Goal: Task Accomplishment & Management: Use online tool/utility

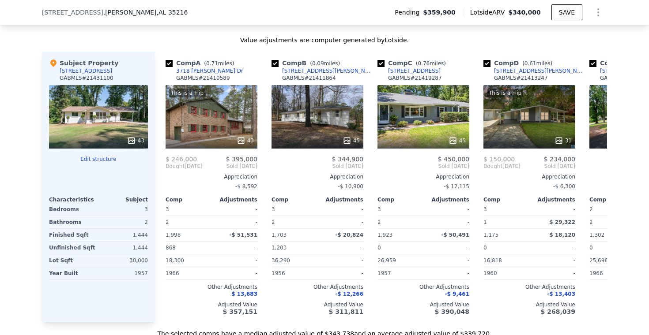
scroll to position [957, 0]
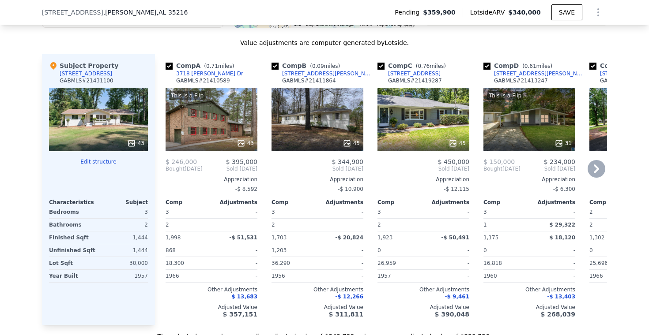
click at [425, 120] on div "45" at bounding box center [423, 120] width 92 height 64
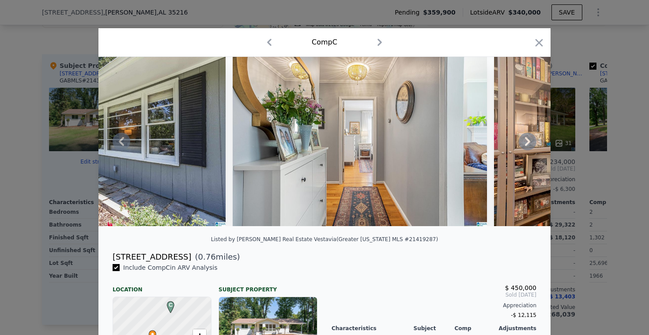
scroll to position [9, 0]
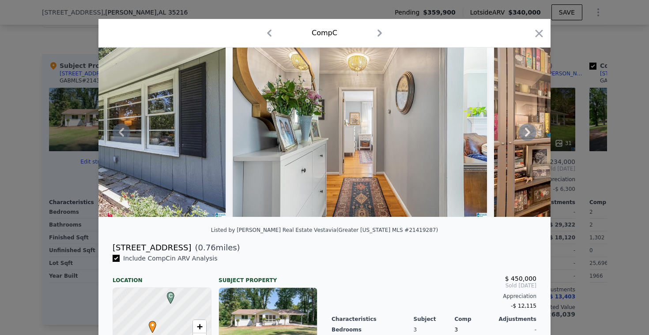
click at [529, 132] on icon at bounding box center [527, 132] width 5 height 9
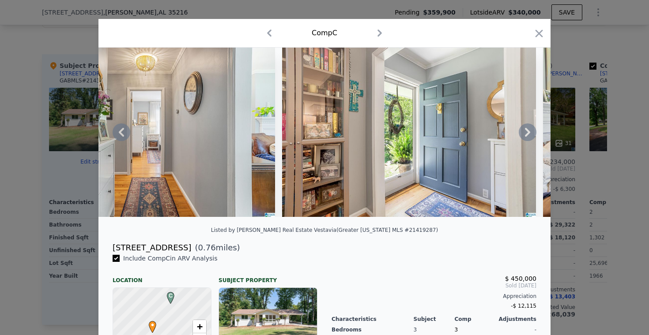
click at [527, 132] on icon at bounding box center [528, 133] width 18 height 18
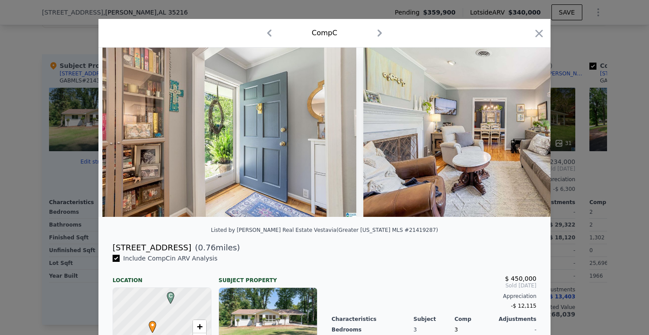
scroll to position [0, 1167]
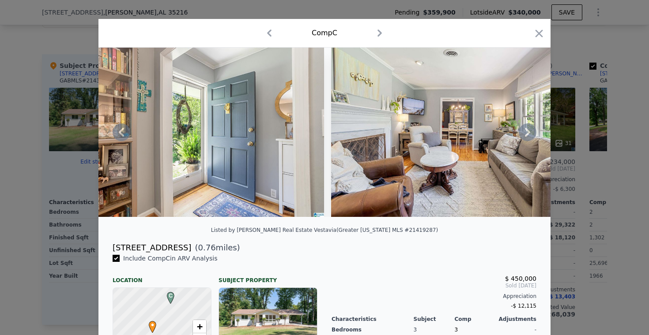
click at [527, 132] on icon at bounding box center [528, 133] width 18 height 18
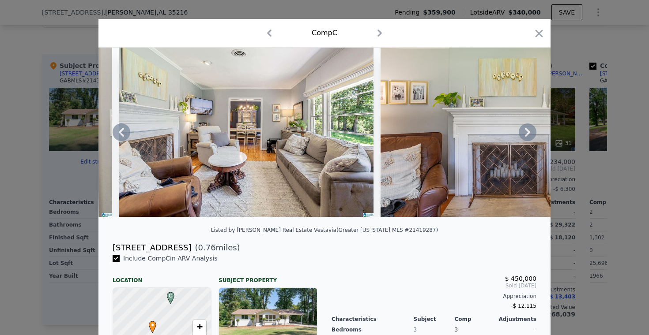
click at [527, 132] on icon at bounding box center [528, 133] width 18 height 18
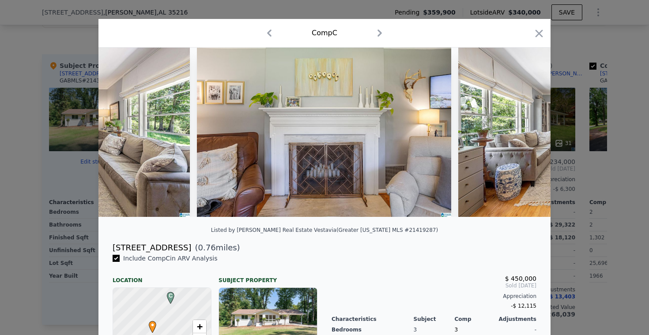
scroll to position [0, 1591]
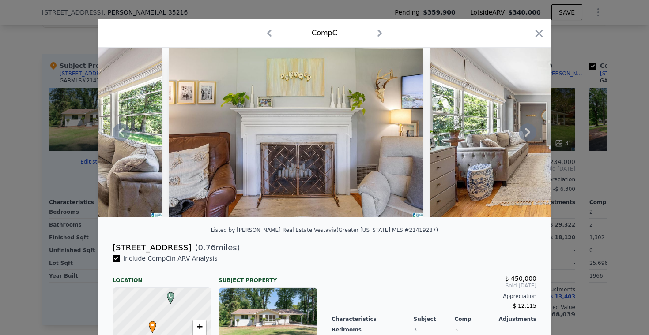
click at [527, 132] on icon at bounding box center [528, 133] width 18 height 18
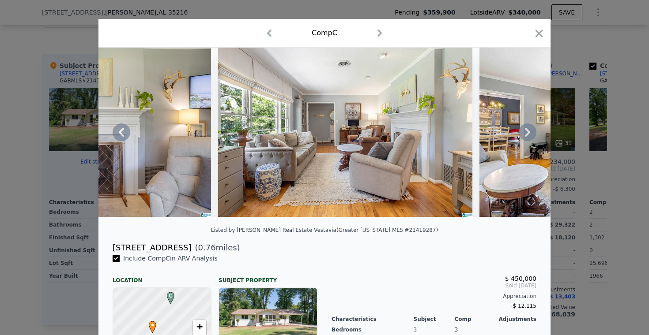
click at [527, 132] on icon at bounding box center [528, 133] width 18 height 18
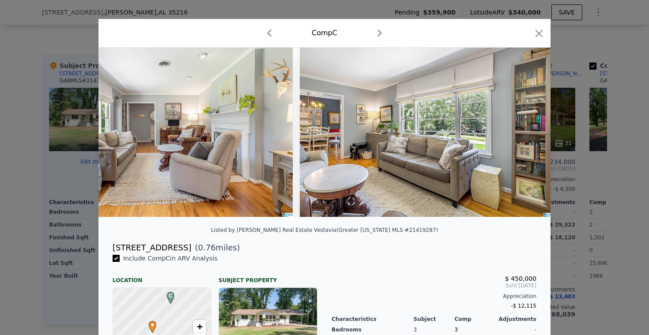
scroll to position [0, 2014]
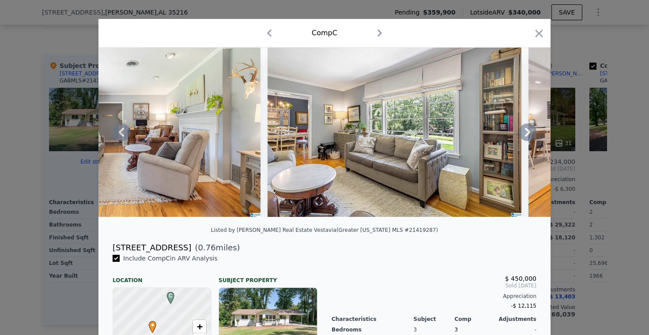
click at [527, 132] on icon at bounding box center [528, 133] width 18 height 18
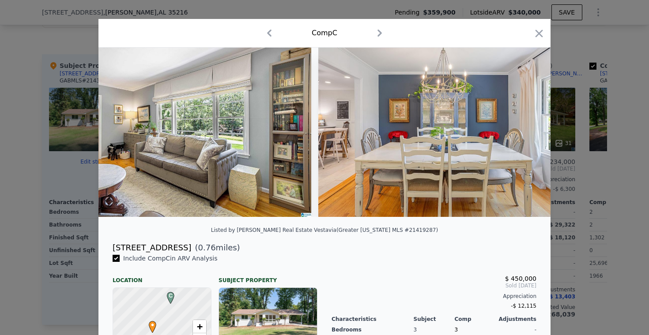
scroll to position [0, 2226]
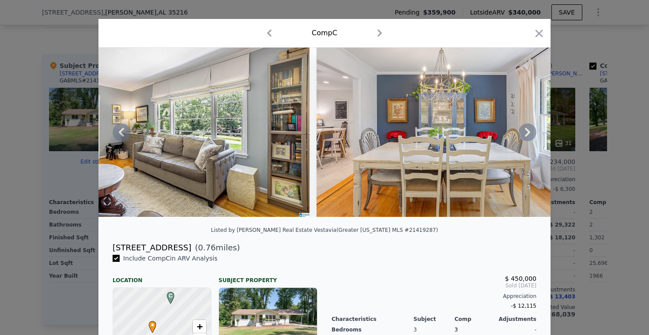
click at [527, 132] on icon at bounding box center [528, 133] width 18 height 18
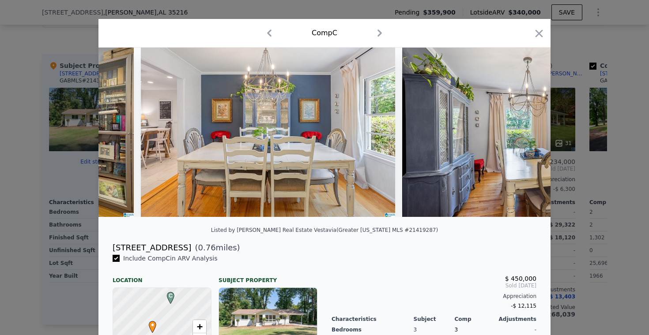
scroll to position [0, 2438]
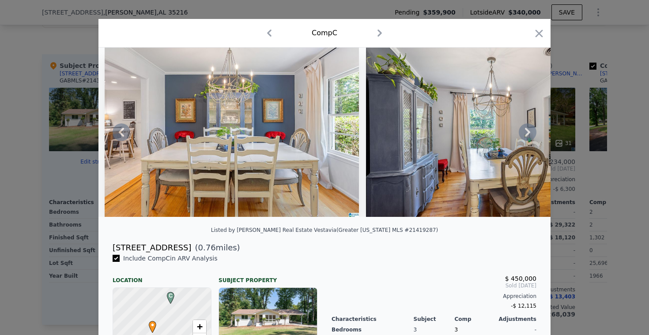
click at [122, 132] on icon at bounding box center [122, 133] width 18 height 18
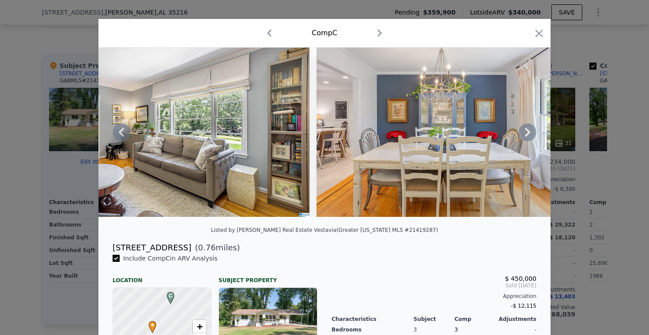
click at [122, 132] on icon at bounding box center [122, 133] width 18 height 18
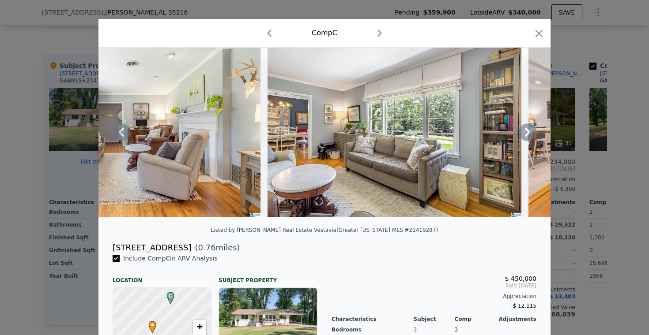
click at [526, 132] on icon at bounding box center [528, 133] width 18 height 18
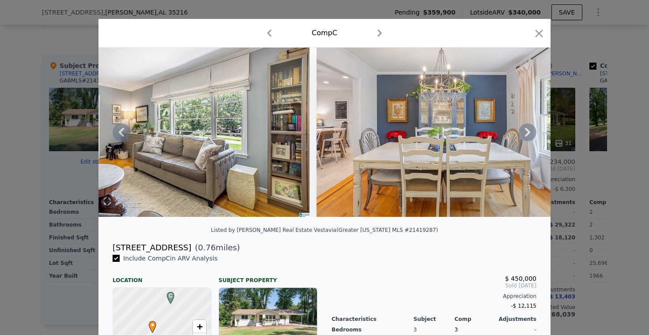
click at [526, 132] on icon at bounding box center [528, 133] width 18 height 18
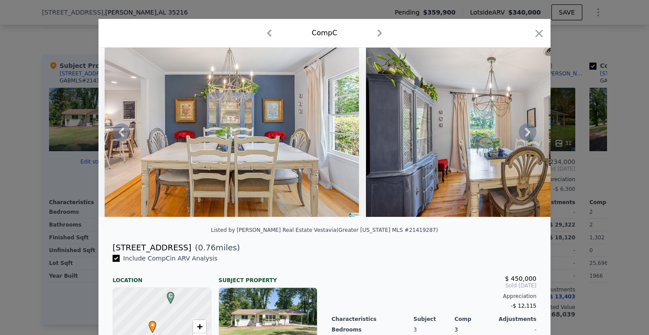
click at [526, 132] on icon at bounding box center [528, 133] width 18 height 18
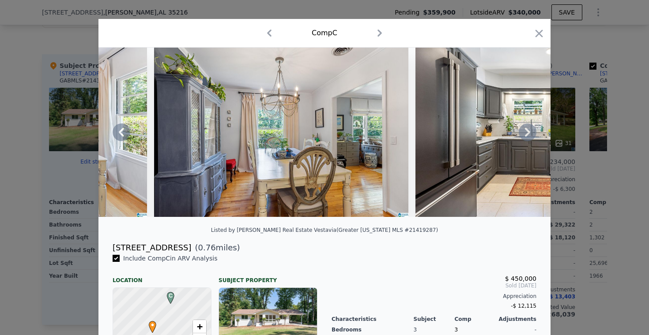
click at [526, 132] on icon at bounding box center [528, 133] width 18 height 18
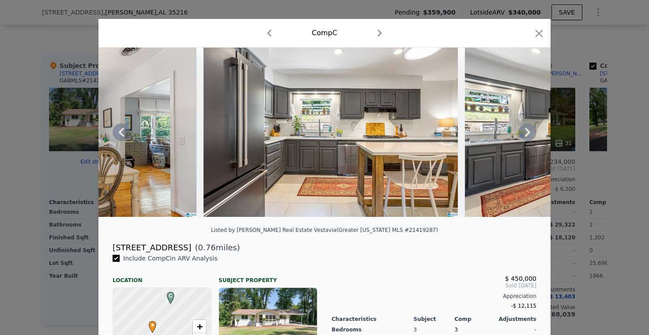
click at [526, 132] on icon at bounding box center [528, 133] width 18 height 18
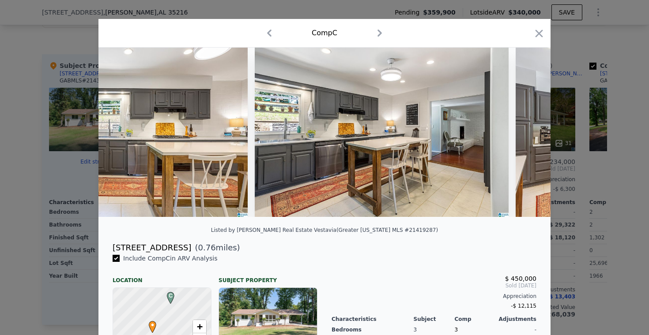
scroll to position [0, 3074]
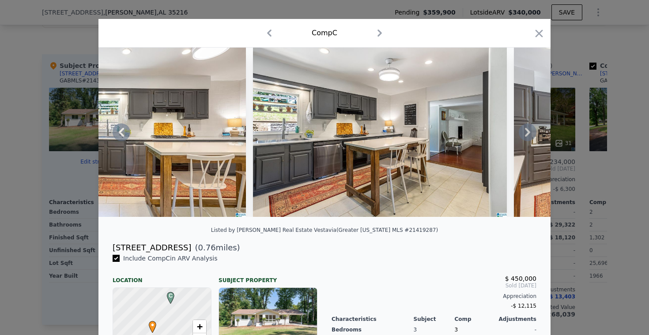
click at [526, 132] on icon at bounding box center [528, 133] width 18 height 18
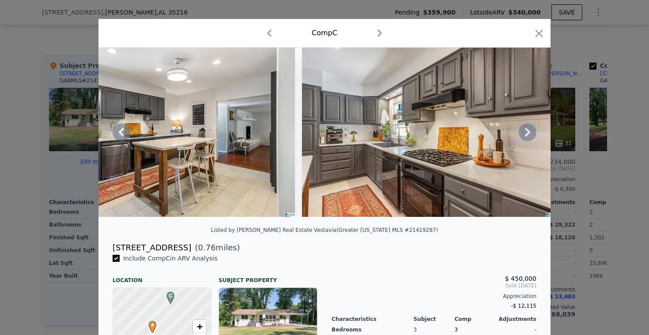
click at [526, 132] on icon at bounding box center [528, 133] width 18 height 18
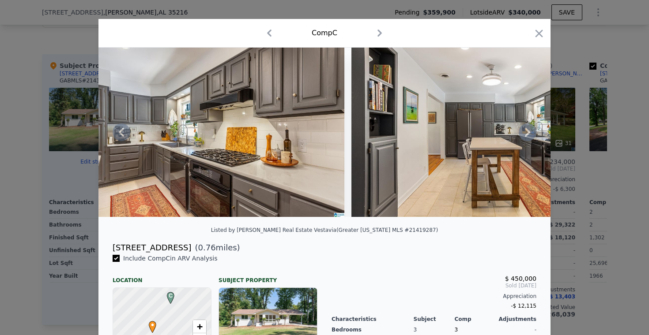
click at [526, 133] on icon at bounding box center [528, 133] width 18 height 18
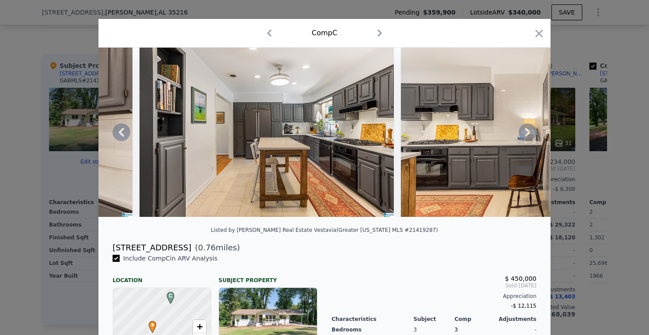
click at [526, 133] on div at bounding box center [324, 132] width 452 height 169
click at [526, 133] on icon at bounding box center [528, 133] width 18 height 18
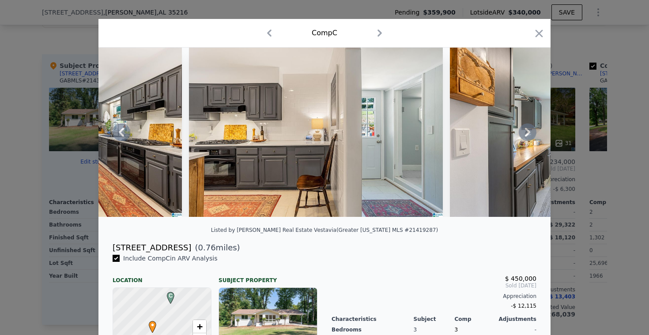
click at [526, 133] on icon at bounding box center [528, 133] width 18 height 18
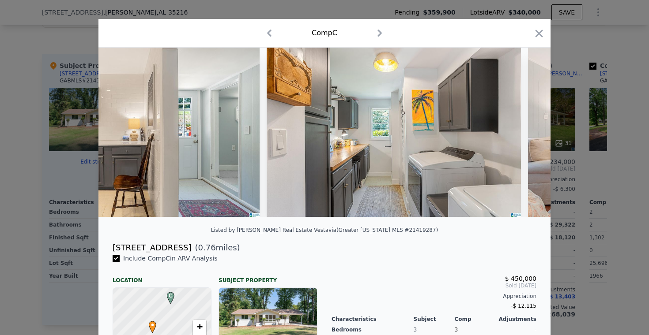
scroll to position [0, 4133]
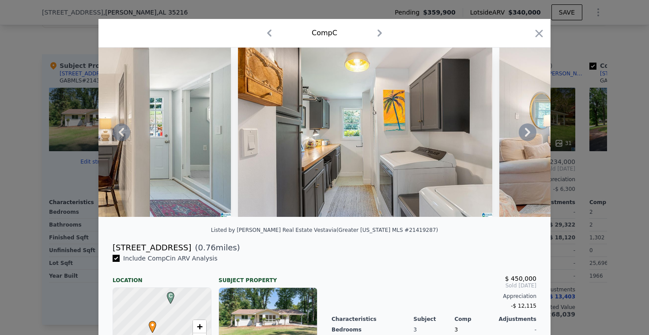
click at [526, 133] on icon at bounding box center [528, 133] width 18 height 18
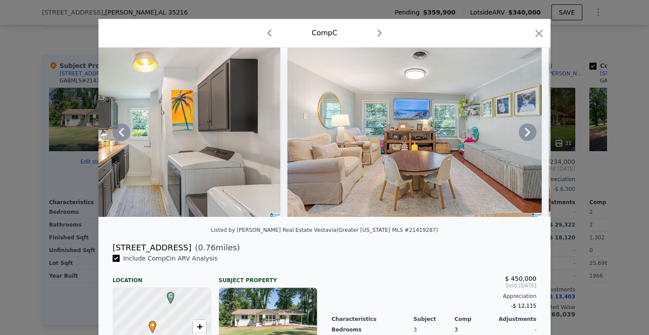
click at [526, 133] on icon at bounding box center [528, 133] width 18 height 18
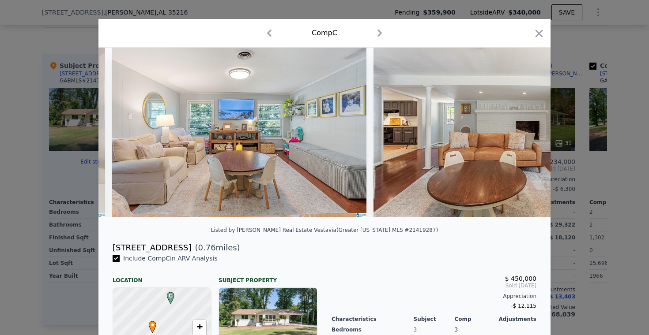
scroll to position [0, 4556]
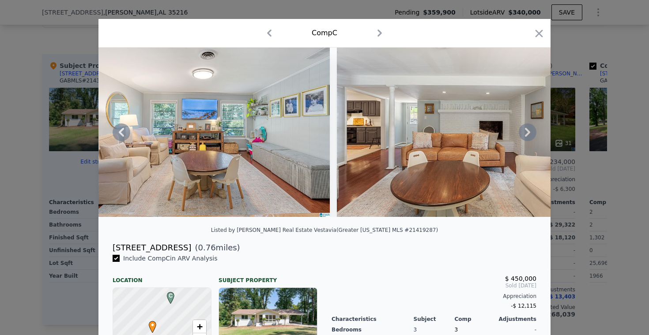
click at [526, 133] on icon at bounding box center [528, 133] width 18 height 18
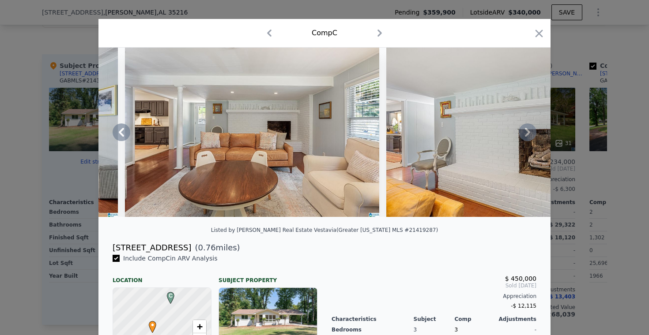
click at [526, 133] on icon at bounding box center [528, 133] width 18 height 18
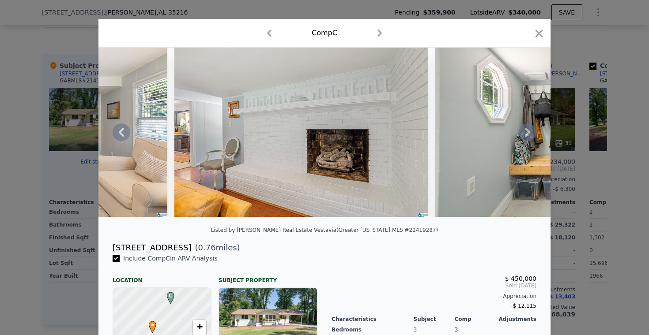
click at [526, 133] on icon at bounding box center [528, 133] width 18 height 18
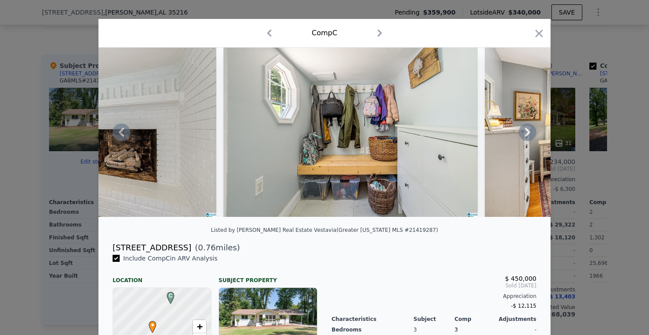
click at [526, 133] on icon at bounding box center [528, 133] width 18 height 18
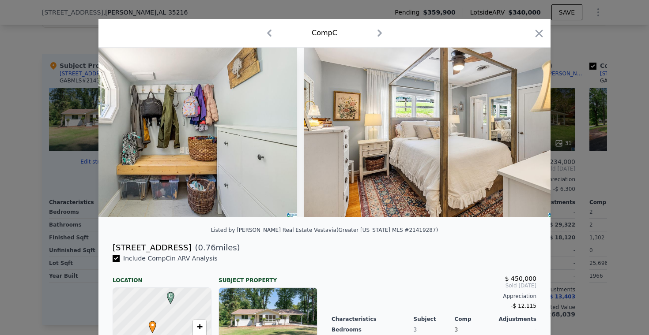
scroll to position [0, 5403]
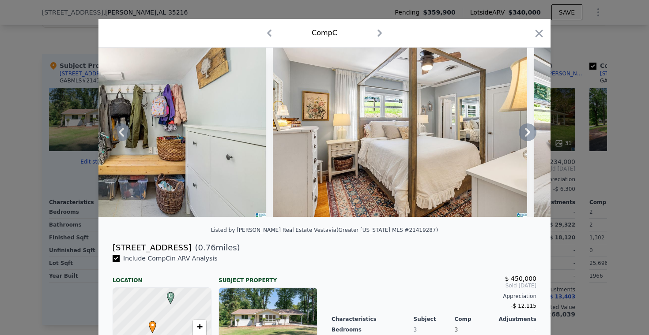
click at [526, 133] on icon at bounding box center [528, 133] width 18 height 18
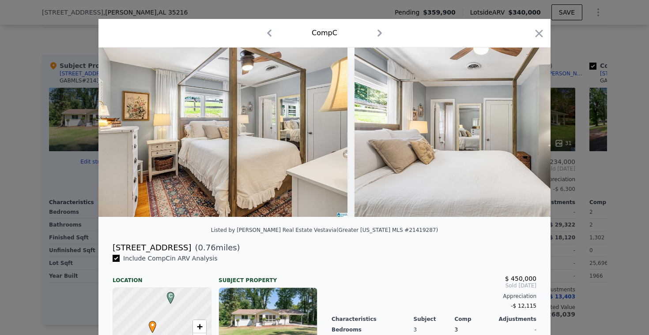
scroll to position [0, 5615]
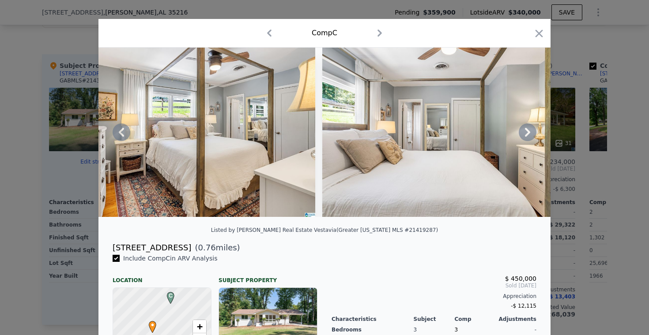
click at [526, 133] on icon at bounding box center [528, 133] width 18 height 18
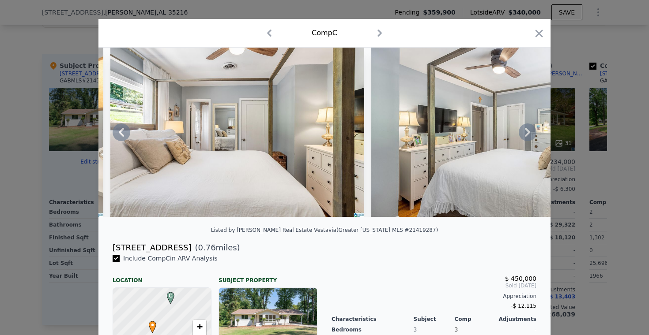
click at [526, 133] on icon at bounding box center [528, 133] width 18 height 18
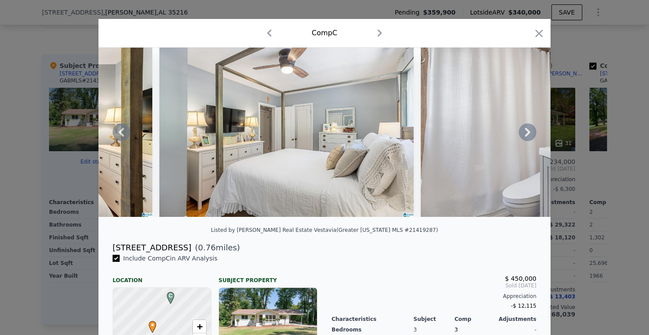
click at [526, 133] on icon at bounding box center [528, 133] width 18 height 18
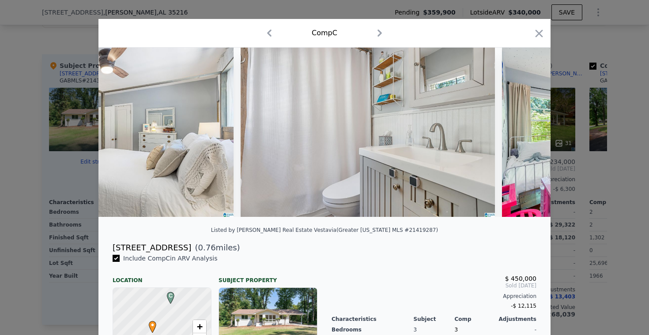
scroll to position [0, 6251]
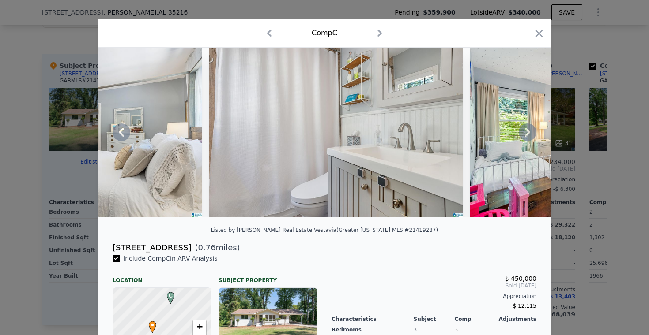
click at [526, 133] on icon at bounding box center [528, 133] width 18 height 18
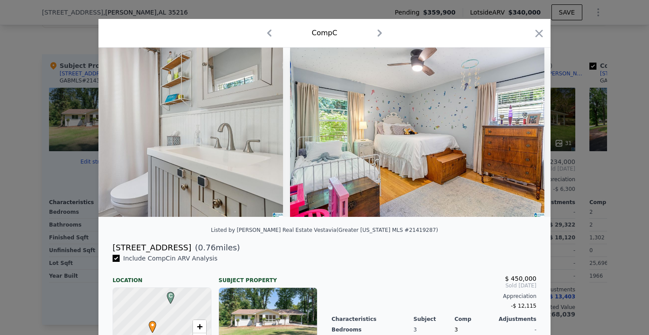
scroll to position [0, 6463]
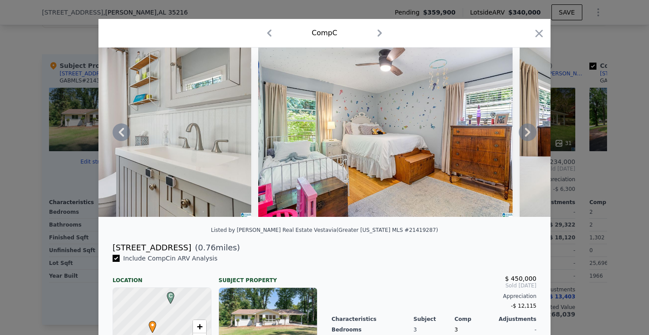
click at [526, 133] on icon at bounding box center [528, 133] width 18 height 18
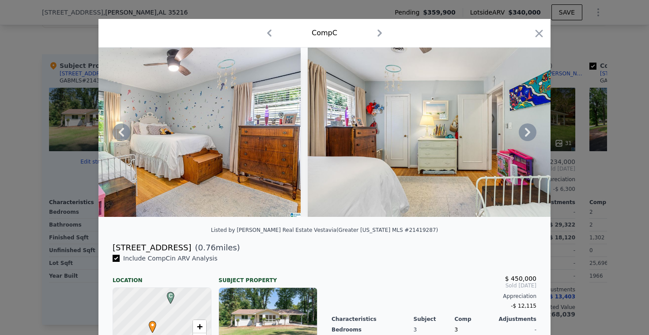
click at [526, 133] on icon at bounding box center [528, 133] width 18 height 18
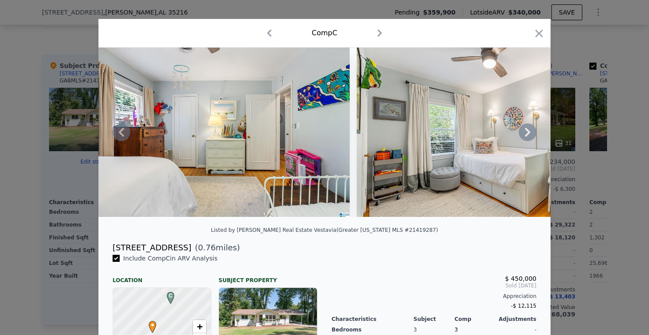
click at [526, 133] on icon at bounding box center [528, 133] width 18 height 18
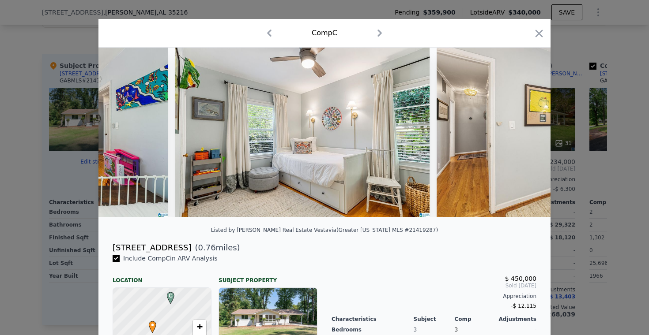
scroll to position [0, 7098]
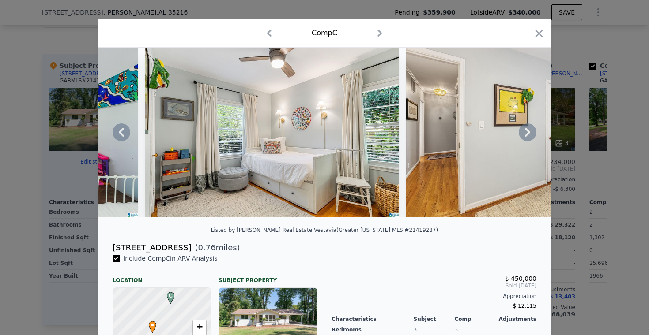
click at [526, 133] on icon at bounding box center [528, 133] width 18 height 18
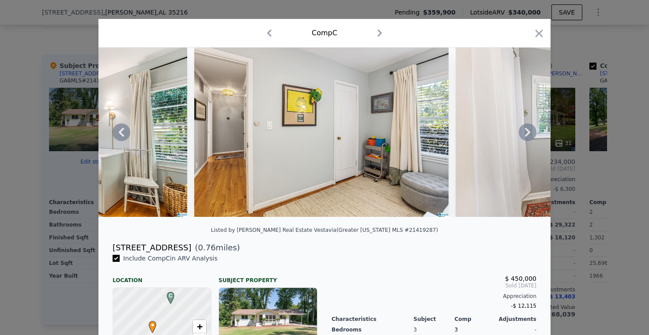
click at [526, 133] on icon at bounding box center [528, 133] width 18 height 18
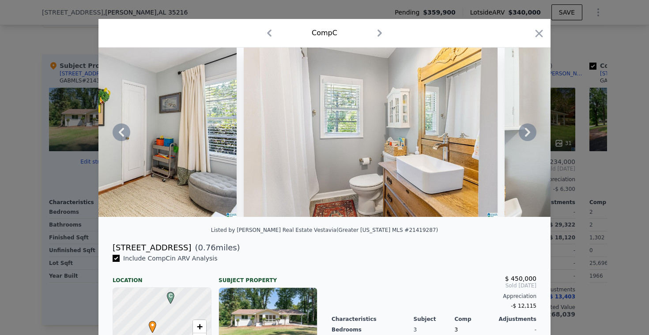
click at [526, 133] on icon at bounding box center [528, 133] width 18 height 18
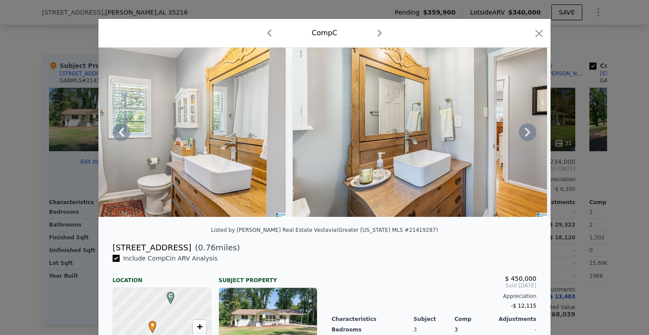
scroll to position [0, 7945]
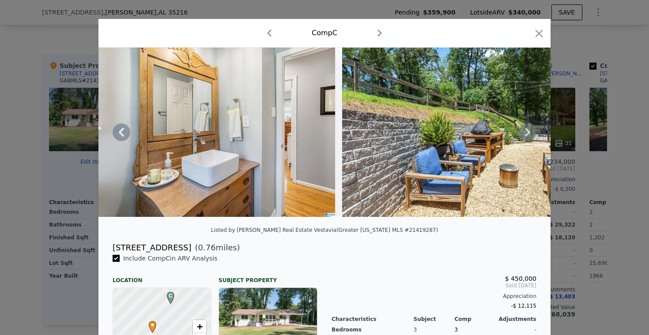
click at [526, 133] on icon at bounding box center [528, 133] width 18 height 18
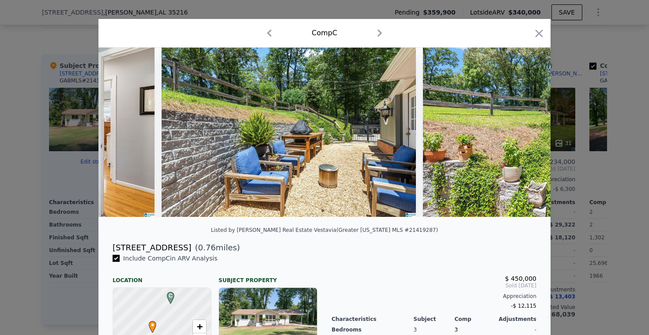
scroll to position [0, 8157]
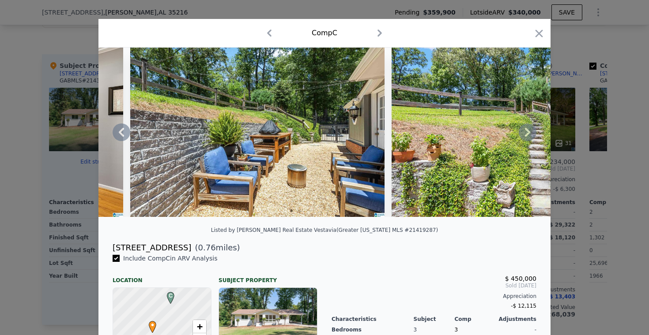
click at [526, 133] on icon at bounding box center [528, 133] width 18 height 18
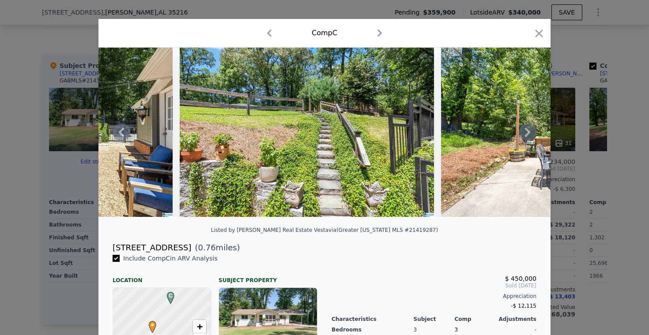
click at [526, 133] on icon at bounding box center [528, 133] width 18 height 18
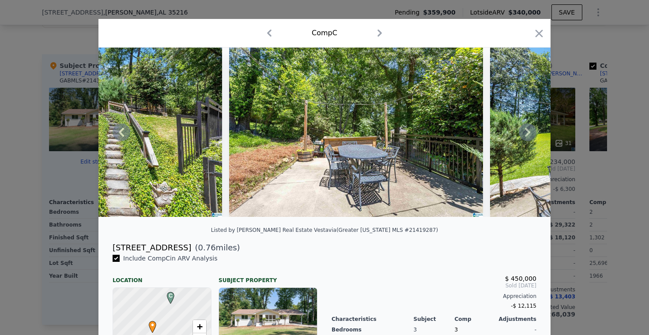
click at [526, 133] on icon at bounding box center [528, 133] width 18 height 18
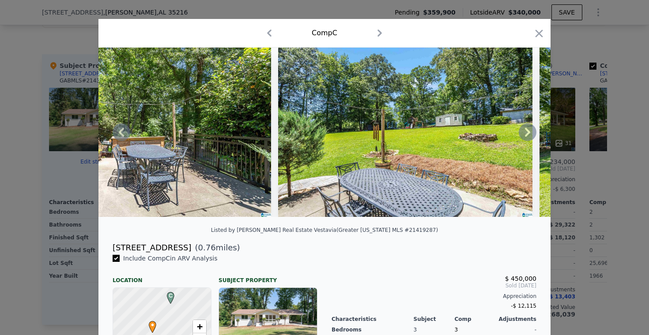
click at [526, 133] on icon at bounding box center [528, 133] width 18 height 18
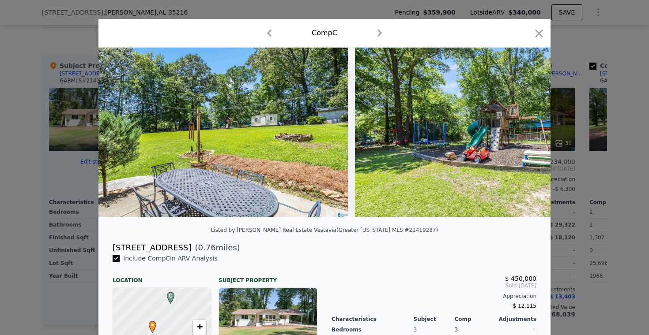
scroll to position [0, 9004]
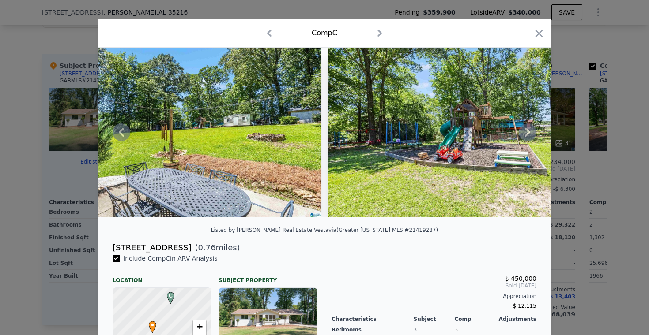
click at [526, 133] on icon at bounding box center [528, 133] width 18 height 18
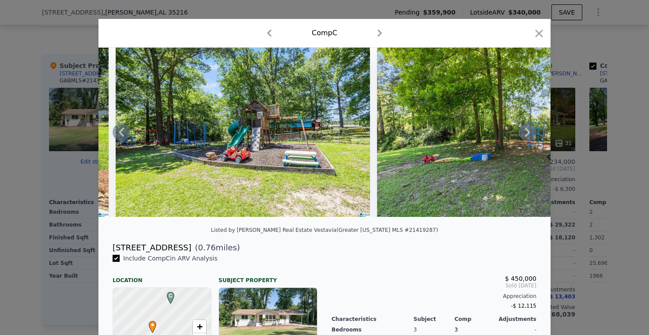
click at [526, 133] on icon at bounding box center [528, 133] width 18 height 18
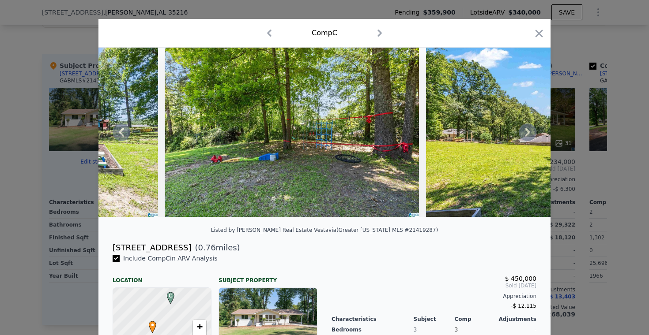
click at [526, 133] on icon at bounding box center [528, 133] width 18 height 18
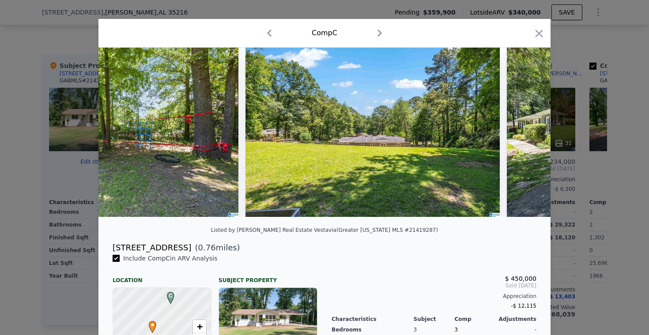
scroll to position [0, 9640]
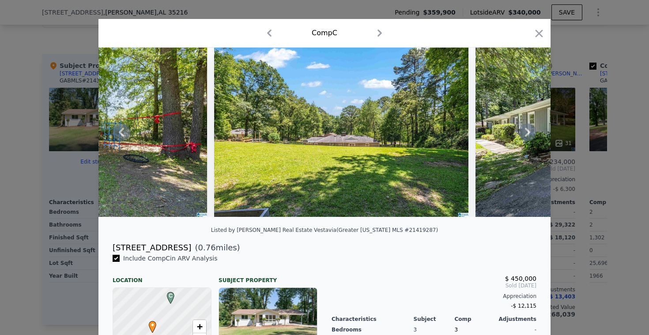
click at [526, 133] on icon at bounding box center [528, 133] width 18 height 18
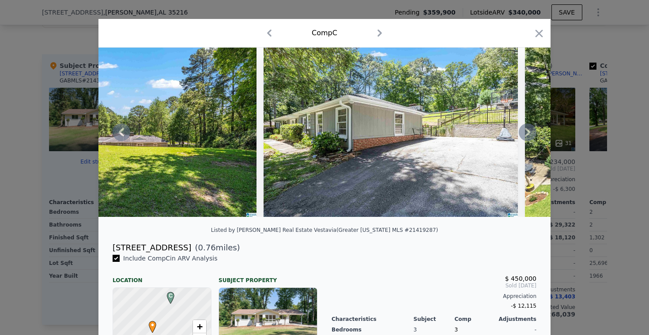
click at [526, 133] on icon at bounding box center [528, 133] width 18 height 18
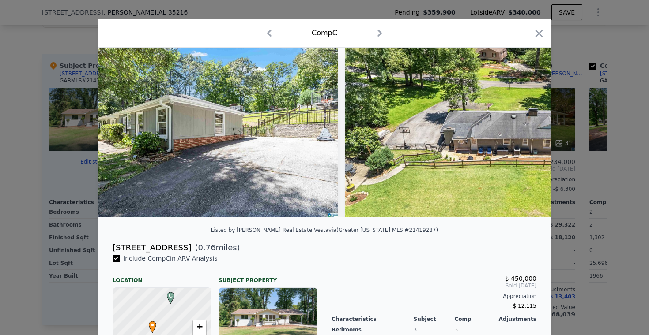
scroll to position [0, 10063]
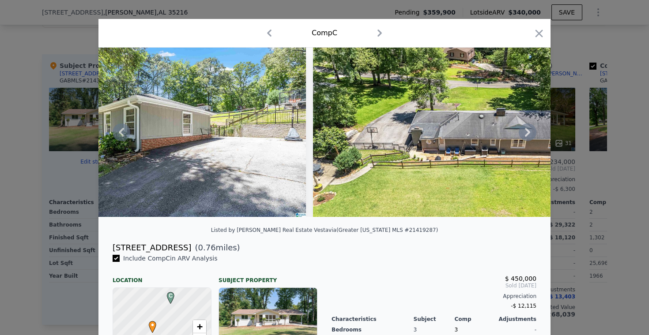
click at [526, 133] on icon at bounding box center [528, 133] width 18 height 18
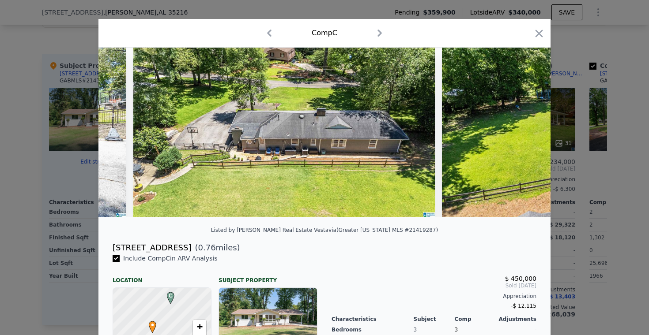
scroll to position [0, 10275]
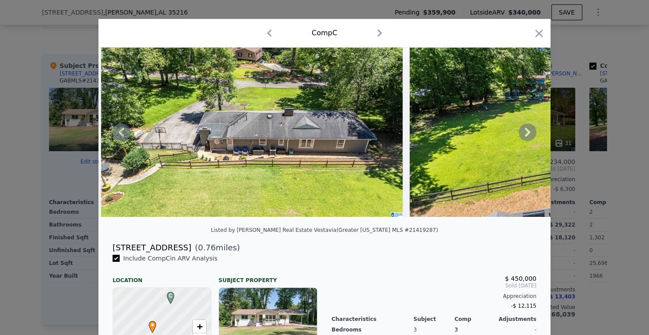
click at [526, 133] on icon at bounding box center [528, 133] width 18 height 18
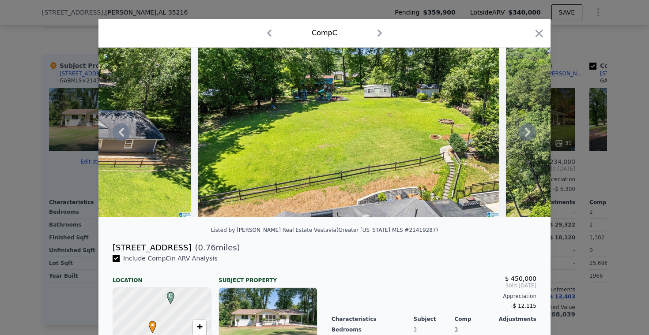
click at [526, 133] on icon at bounding box center [528, 133] width 18 height 18
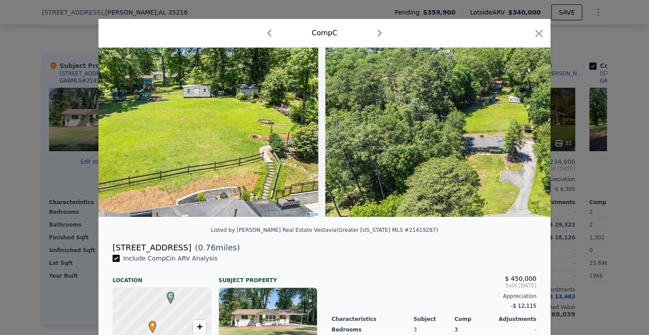
scroll to position [0, 10699]
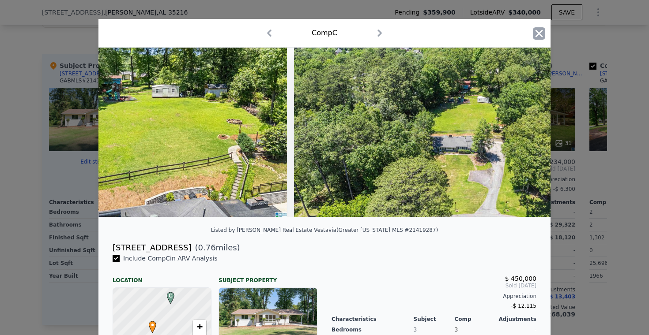
click at [538, 32] on icon "button" at bounding box center [539, 33] width 12 height 12
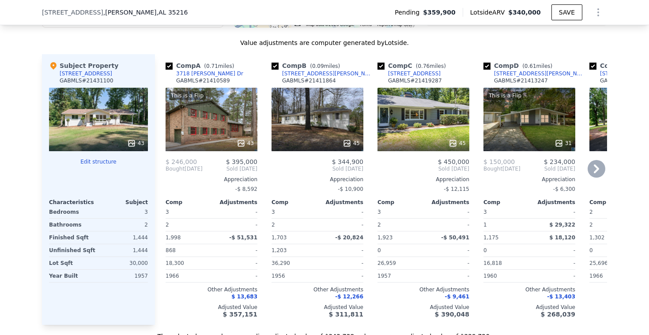
click at [597, 166] on icon at bounding box center [596, 169] width 18 height 18
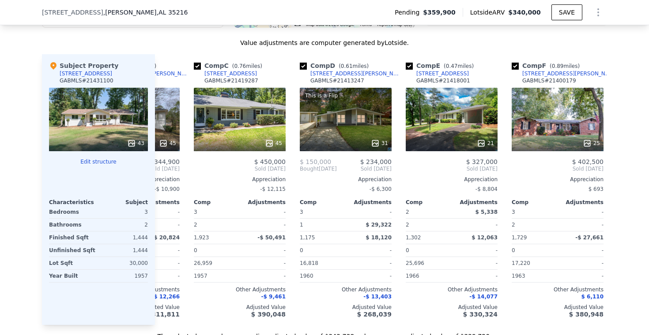
scroll to position [0, 212]
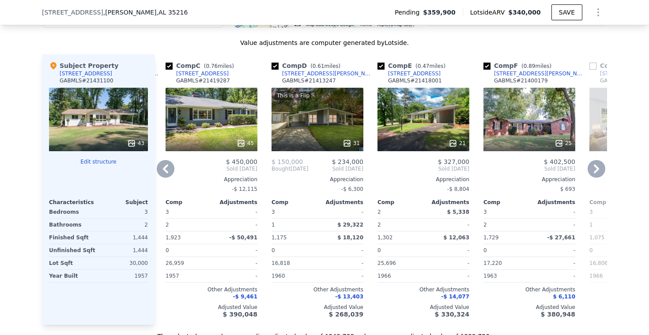
click at [412, 137] on div at bounding box center [423, 143] width 92 height 16
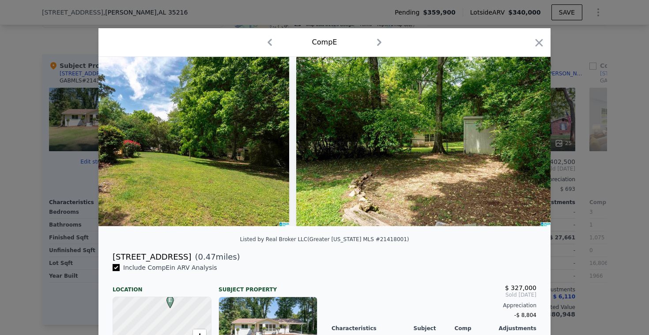
scroll to position [0, 5024]
click at [537, 39] on icon "button" at bounding box center [539, 43] width 12 height 12
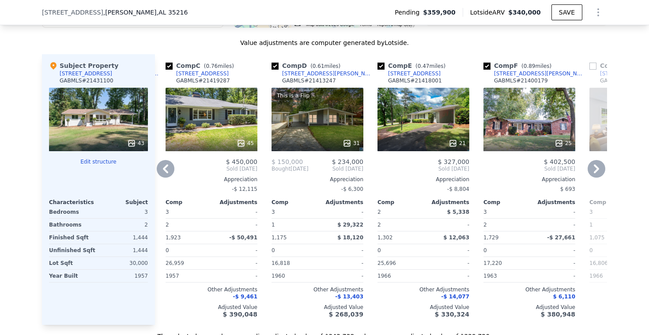
click at [594, 168] on icon at bounding box center [596, 169] width 18 height 18
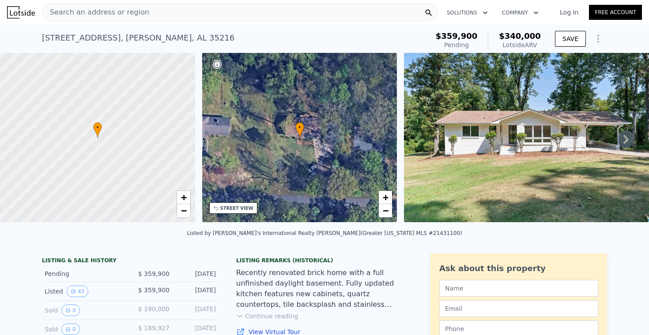
click at [106, 11] on span "Search an address or region" at bounding box center [96, 12] width 106 height 11
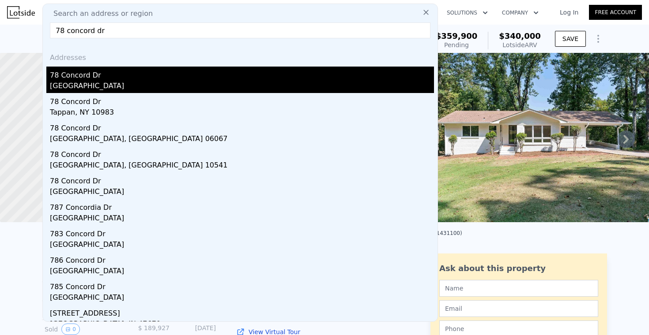
type input "78 concord dr"
click at [63, 82] on div "[GEOGRAPHIC_DATA]" at bounding box center [242, 87] width 384 height 12
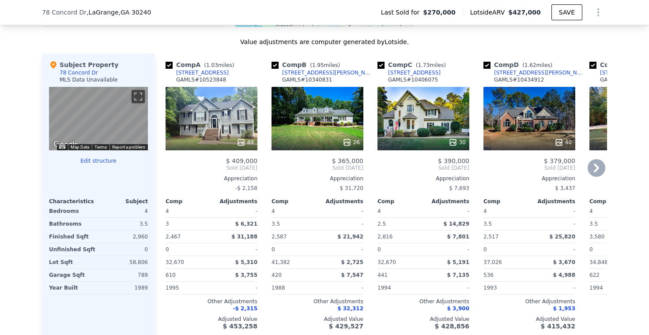
scroll to position [844, 0]
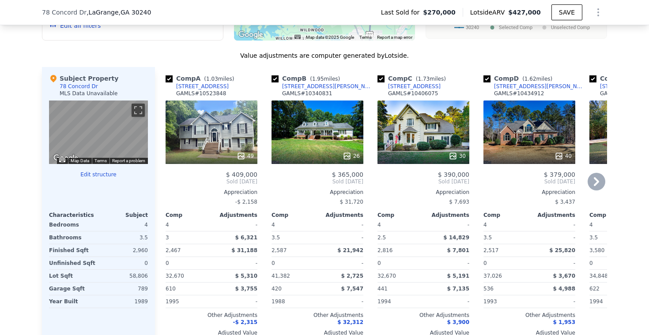
click at [596, 180] on icon at bounding box center [596, 181] width 5 height 9
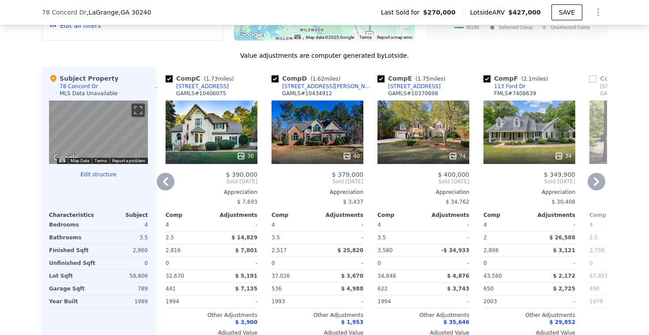
click at [596, 180] on icon at bounding box center [596, 181] width 5 height 9
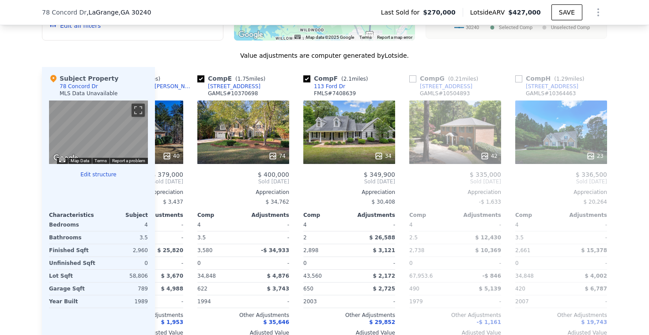
scroll to position [0, 424]
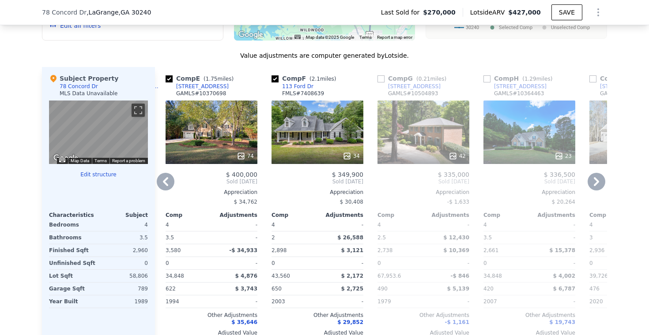
click at [596, 180] on icon at bounding box center [596, 181] width 5 height 9
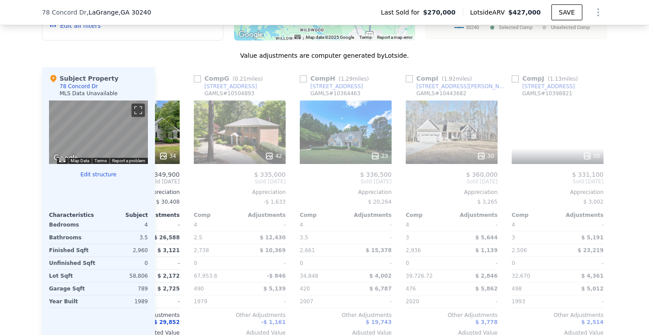
scroll to position [0, 635]
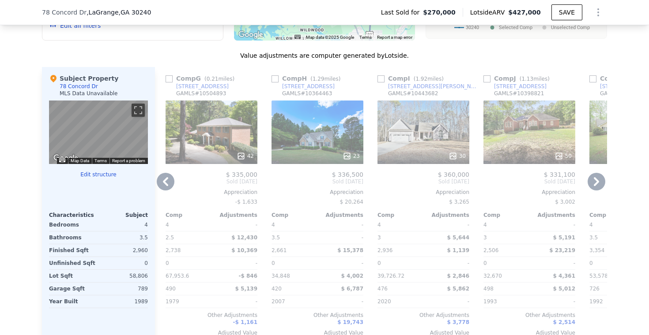
click at [596, 180] on icon at bounding box center [596, 181] width 5 height 9
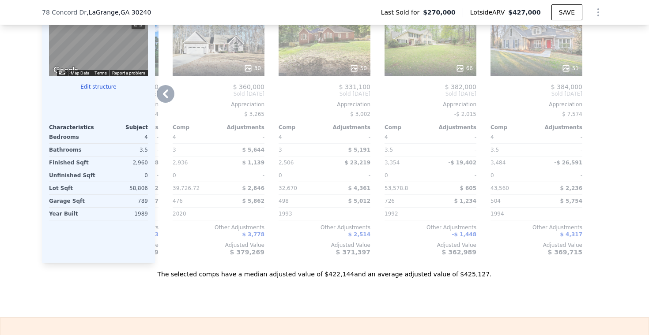
scroll to position [932, 0]
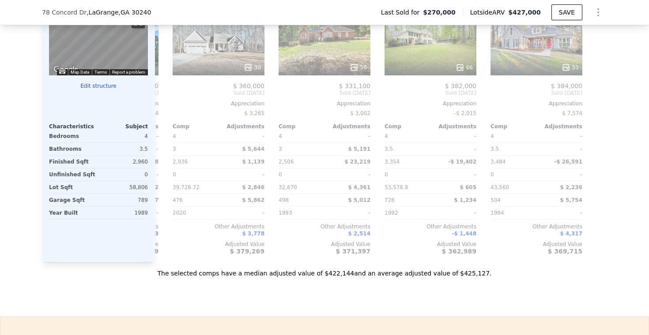
click at [102, 85] on button "Edit structure" at bounding box center [98, 86] width 99 height 7
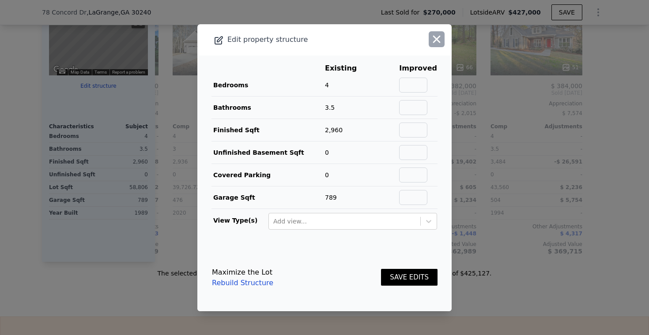
click at [436, 37] on icon "button" at bounding box center [437, 39] width 8 height 8
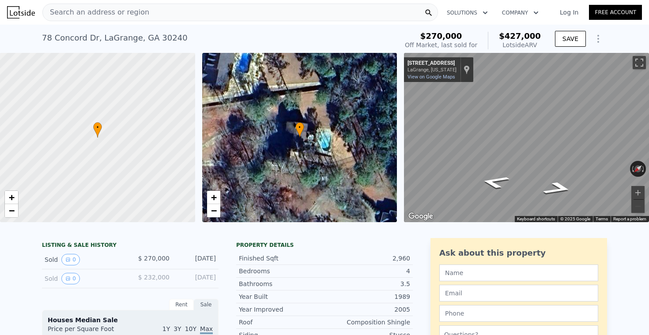
scroll to position [0, 0]
click at [330, 144] on div "• + −" at bounding box center [299, 137] width 195 height 169
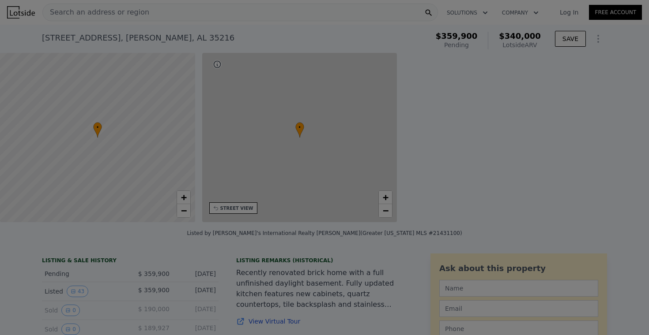
type input "$ 340,000"
type input "5"
type input "2"
type input "3"
type input "1"
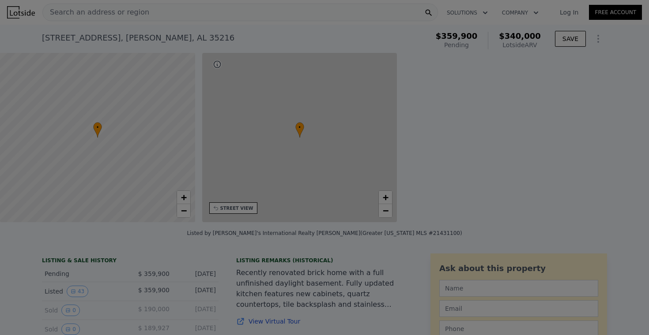
type input "2"
type input "1057"
type input "1998"
type input "16745"
type input "36290"
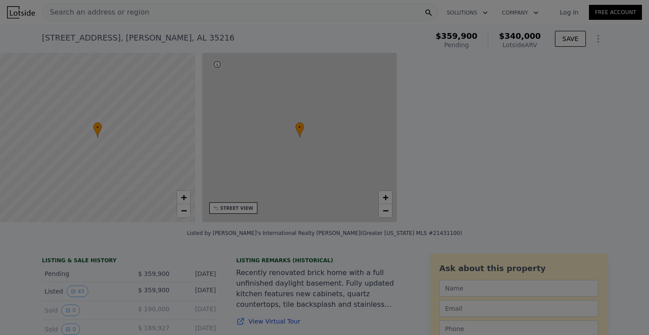
type input "-$ 62,000"
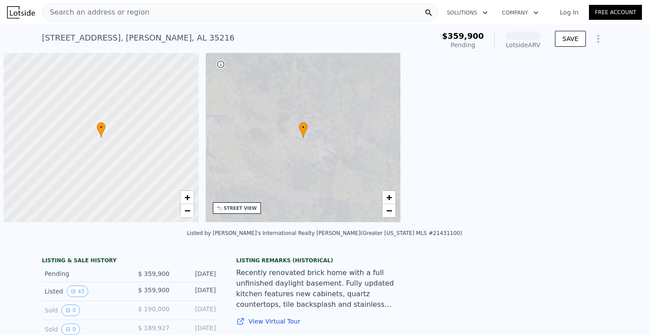
scroll to position [0, 4]
